Goal: Task Accomplishment & Management: Manage account settings

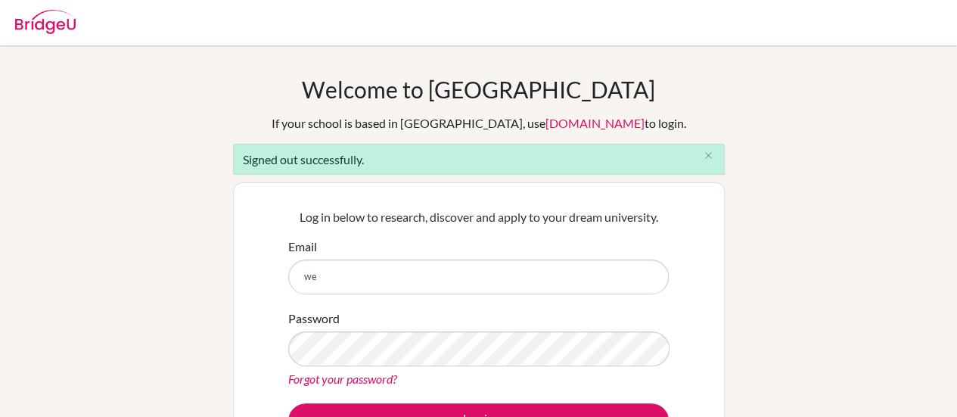
type input "w"
type input "[EMAIL_ADDRESS][DOMAIN_NAME]"
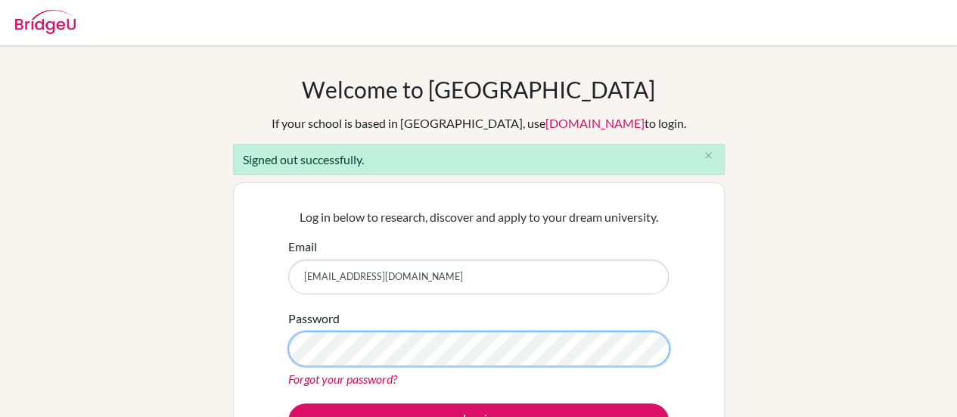
click at [185, 344] on div "Welcome to [GEOGRAPHIC_DATA] If your school is based in [GEOGRAPHIC_DATA], use …" at bounding box center [478, 342] width 957 height 533
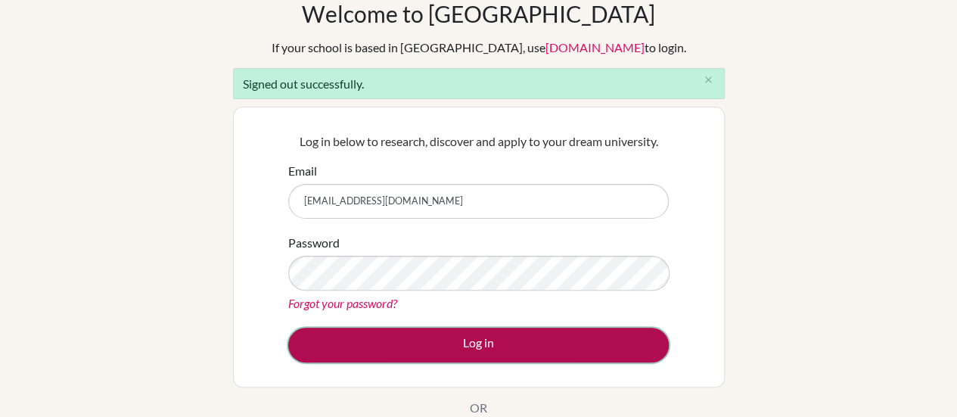
click at [392, 349] on button "Log in" at bounding box center [478, 345] width 381 height 35
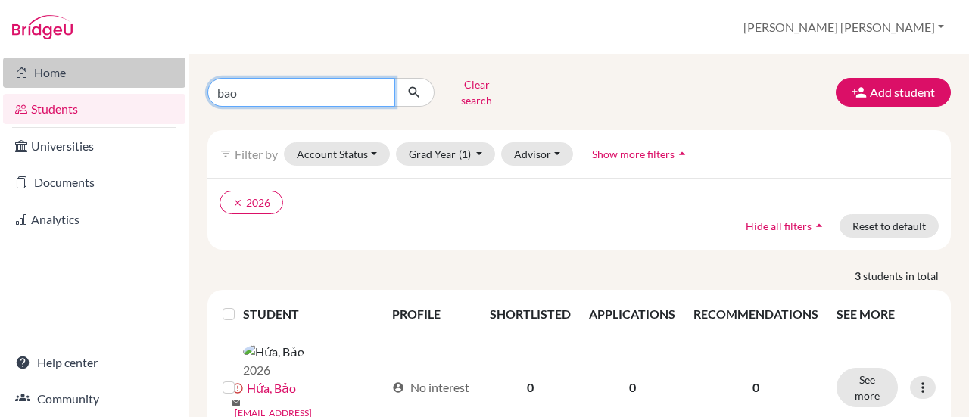
drag, startPoint x: 265, startPoint y: 90, endPoint x: 144, endPoint y: 76, distance: 121.8
click at [144, 79] on div "Home Students Universities Documents Analytics Help center Community Students o…" at bounding box center [484, 208] width 969 height 417
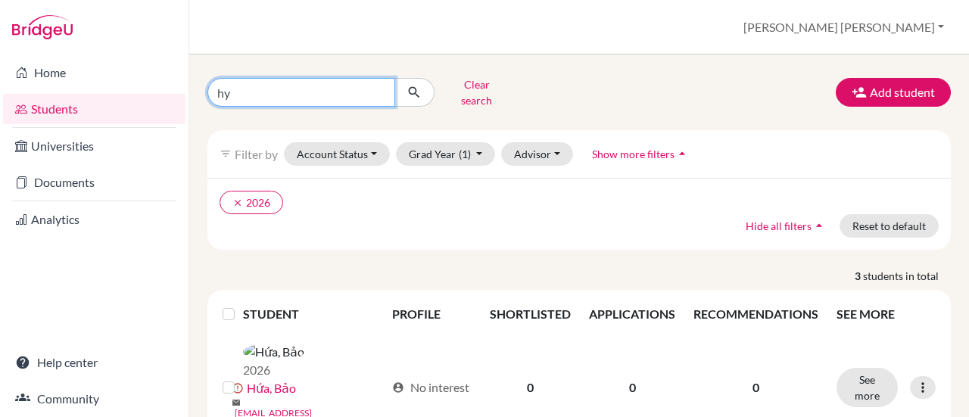
type input "hy"
click at [414, 89] on icon "submit" at bounding box center [413, 92] width 15 height 15
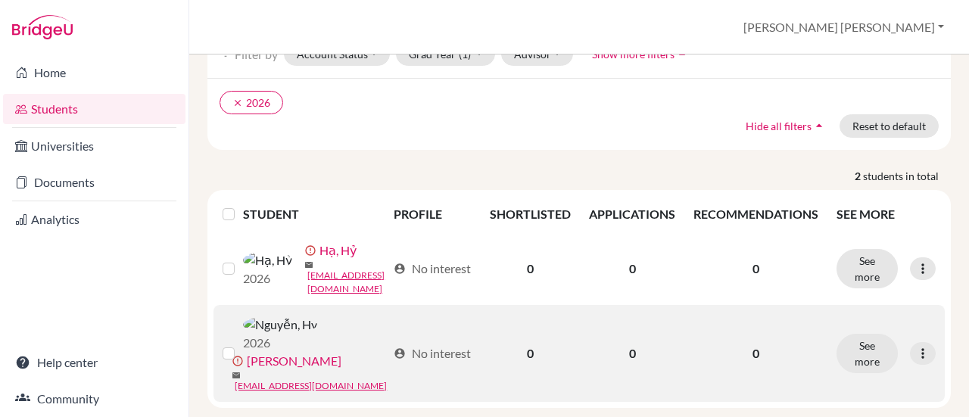
scroll to position [110, 0]
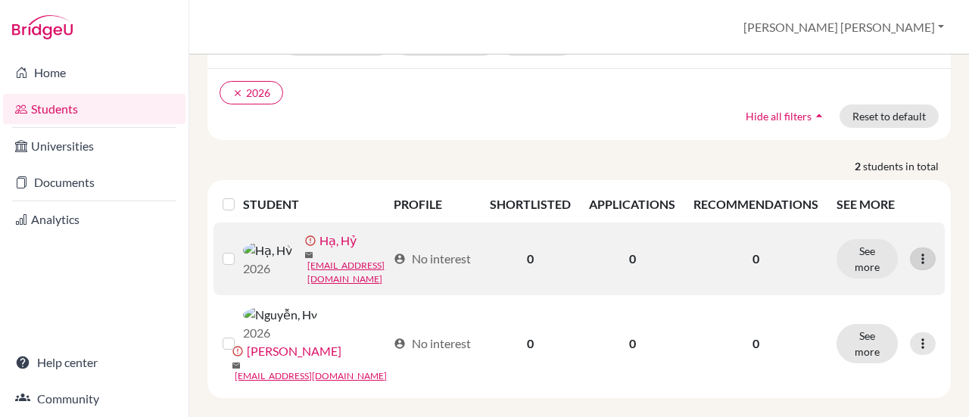
click at [915, 251] on icon at bounding box center [922, 258] width 15 height 15
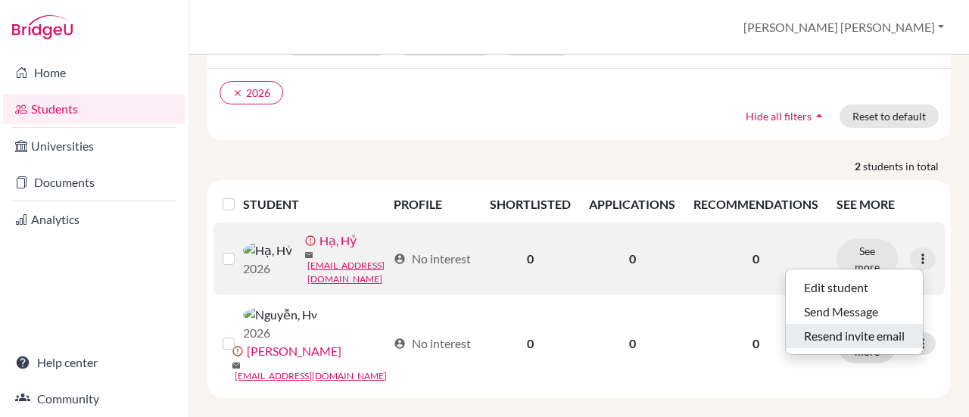
click at [857, 324] on button "Resend invite email" at bounding box center [853, 336] width 137 height 24
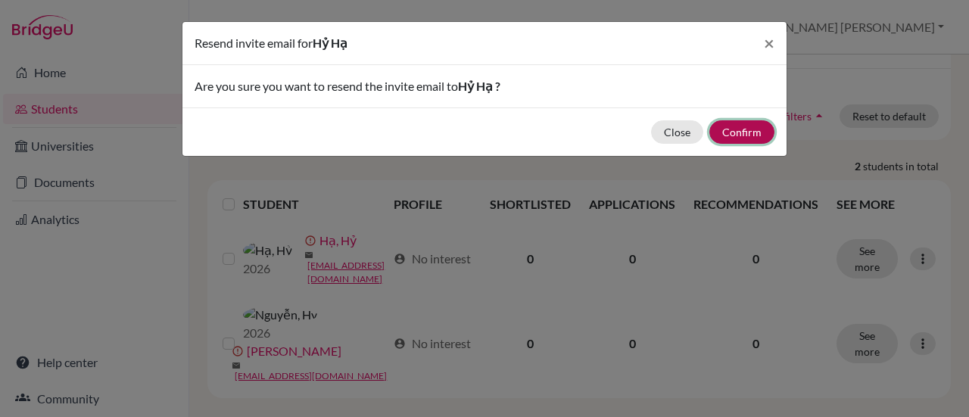
click at [733, 134] on button "Confirm" at bounding box center [741, 131] width 65 height 23
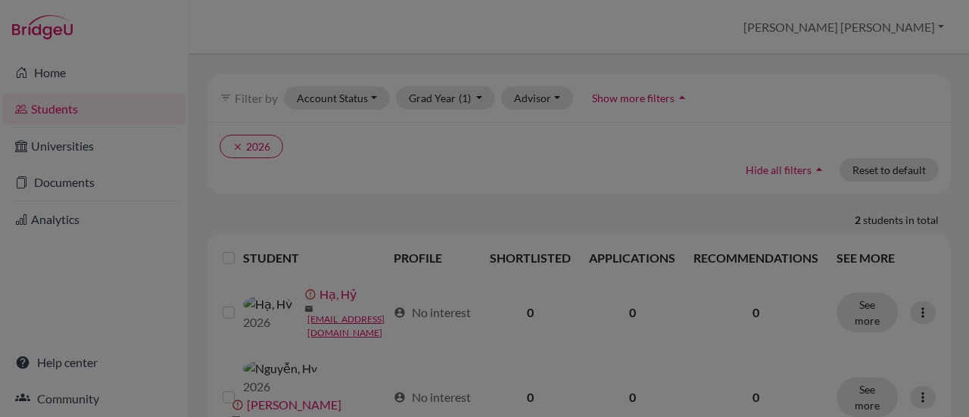
scroll to position [163, 0]
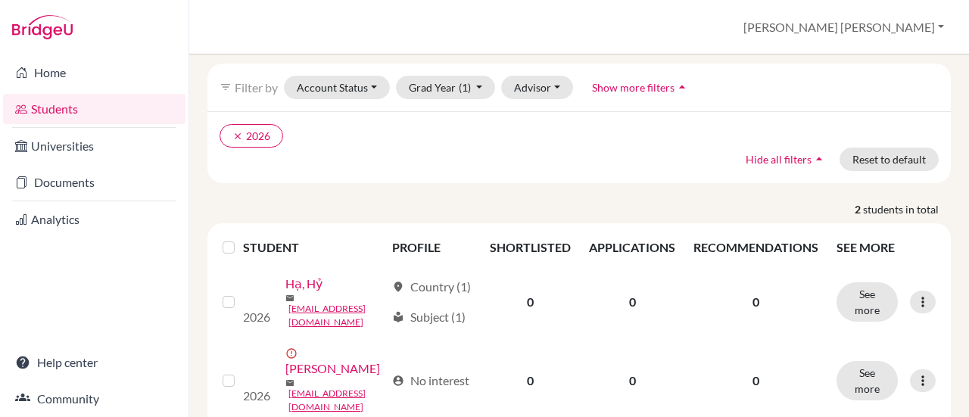
scroll to position [146, 0]
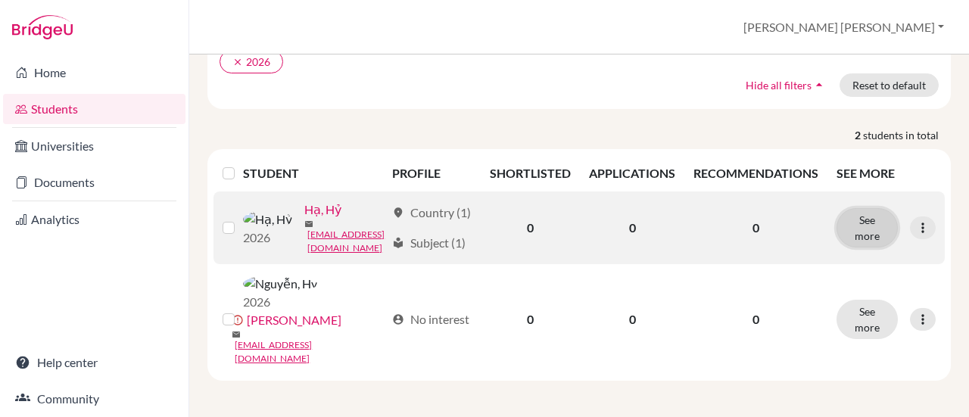
click at [855, 220] on button "See more" at bounding box center [866, 227] width 61 height 39
